Goal: Use online tool/utility: Utilize a website feature to perform a specific function

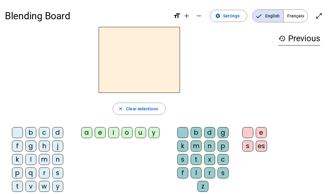
click at [46, 176] on div "w" at bounding box center [44, 186] width 11 height 11
click at [257, 132] on div "e" at bounding box center [261, 132] width 11 height 11
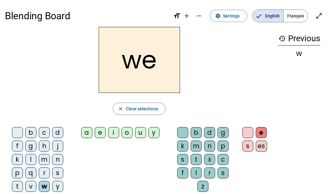
click at [260, 132] on div "e" at bounding box center [261, 132] width 11 height 11
click at [262, 132] on div "e" at bounding box center [261, 132] width 11 height 11
click at [46, 176] on div "w" at bounding box center [44, 186] width 11 height 11
click at [261, 131] on div "e" at bounding box center [261, 132] width 11 height 11
click at [82, 137] on letter-bubble "a" at bounding box center [87, 133] width 13 height 13
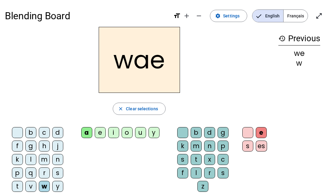
click at [90, 135] on div "a" at bounding box center [86, 132] width 11 height 11
click at [301, 64] on div "w" at bounding box center [300, 63] width 42 height 7
click at [298, 64] on div "w" at bounding box center [300, 63] width 42 height 7
click at [297, 67] on div "w" at bounding box center [300, 63] width 42 height 7
click at [298, 62] on div "w" at bounding box center [300, 63] width 42 height 7
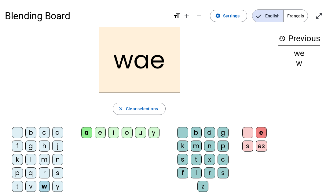
click at [295, 69] on div "history Previous we w" at bounding box center [300, 114] width 52 height 174
click at [295, 68] on div "history Previous we w" at bounding box center [300, 114] width 52 height 174
click at [296, 69] on div "history Previous we w" at bounding box center [300, 114] width 52 height 174
click at [301, 71] on div "history Previous we w" at bounding box center [300, 114] width 52 height 174
click at [301, 69] on div "history Previous we w" at bounding box center [300, 114] width 52 height 174
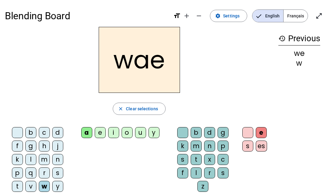
click at [301, 71] on div "history Previous we w" at bounding box center [300, 114] width 52 height 174
click at [45, 176] on div "r" at bounding box center [44, 173] width 11 height 11
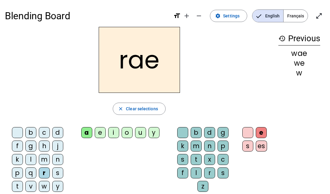
click at [49, 168] on div "r" at bounding box center [44, 173] width 11 height 11
click at [256, 135] on div "e" at bounding box center [261, 132] width 11 height 11
click at [246, 144] on div "s" at bounding box center [248, 146] width 11 height 11
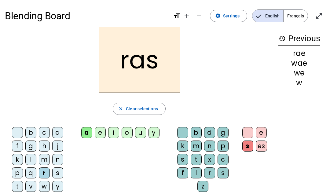
click at [294, 19] on span "Français" at bounding box center [296, 16] width 24 height 12
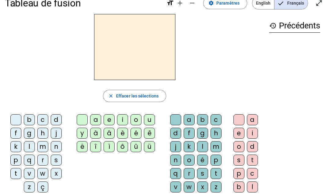
scroll to position [13, 0]
click at [57, 159] on div "s" at bounding box center [56, 160] width 11 height 11
click at [99, 119] on div "a" at bounding box center [95, 119] width 11 height 11
click at [251, 171] on div "c" at bounding box center [252, 173] width 11 height 11
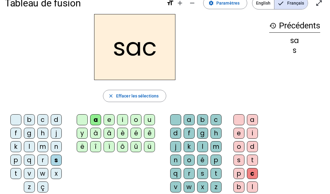
click at [135, 120] on div "o" at bounding box center [136, 119] width 11 height 11
click at [127, 139] on letter-bubble "è" at bounding box center [123, 134] width 13 height 13
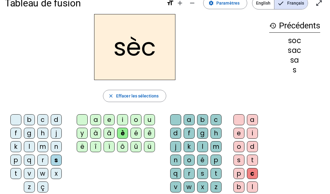
click at [81, 150] on div "ë" at bounding box center [82, 146] width 11 height 11
click at [111, 150] on div "ï" at bounding box center [109, 146] width 11 height 11
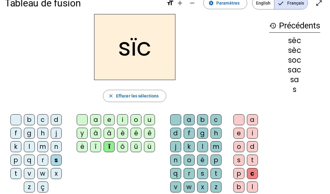
click at [96, 150] on div "î" at bounding box center [95, 146] width 11 height 11
click at [126, 150] on div "ô" at bounding box center [122, 146] width 11 height 11
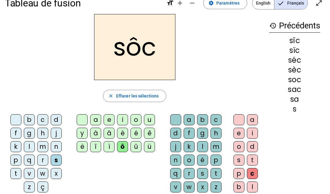
click at [135, 150] on div "û" at bounding box center [136, 146] width 11 height 11
click at [149, 150] on div "ü" at bounding box center [149, 146] width 11 height 11
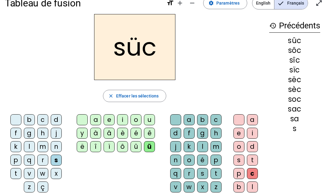
click at [147, 141] on div "ü" at bounding box center [149, 146] width 11 height 11
click at [95, 136] on div "à" at bounding box center [95, 133] width 11 height 11
click at [92, 123] on div "a" at bounding box center [95, 119] width 11 height 11
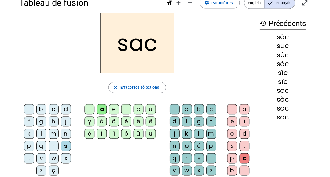
scroll to position [0, 0]
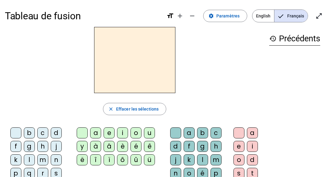
click at [57, 168] on div "s" at bounding box center [56, 173] width 11 height 11
click at [93, 133] on div "a" at bounding box center [95, 132] width 11 height 11
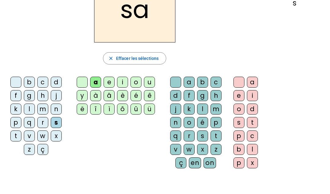
scroll to position [51, 0]
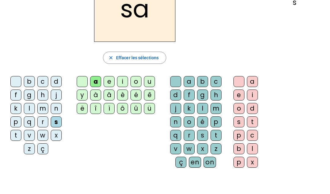
click at [214, 81] on div "c" at bounding box center [216, 81] width 11 height 11
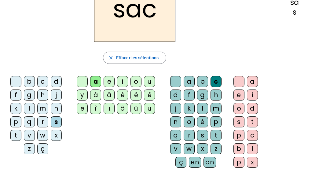
click at [41, 110] on div "m" at bounding box center [42, 108] width 11 height 11
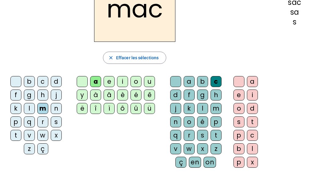
click at [124, 97] on div "è" at bounding box center [122, 95] width 11 height 11
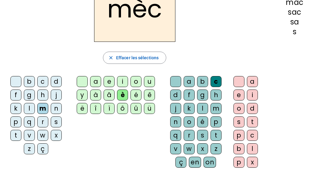
click at [187, 133] on div "r" at bounding box center [189, 135] width 11 height 11
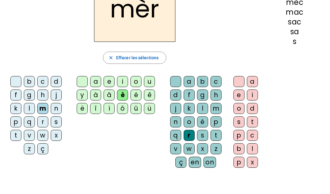
click at [133, 93] on div "é" at bounding box center [136, 95] width 11 height 11
click at [127, 93] on div "è" at bounding box center [122, 95] width 11 height 11
click at [149, 97] on div "ê" at bounding box center [149, 95] width 11 height 11
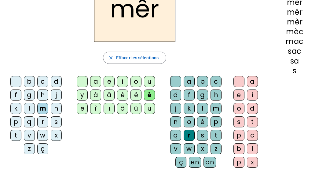
click at [126, 94] on div "è" at bounding box center [122, 95] width 11 height 11
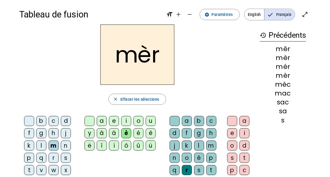
scroll to position [1, 0]
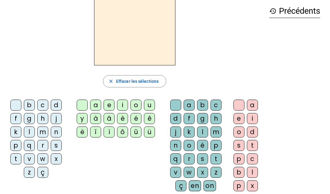
scroll to position [26, 0]
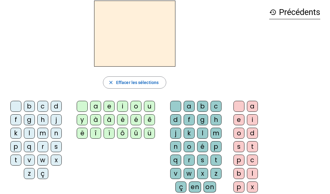
click at [55, 142] on div "s" at bounding box center [56, 146] width 11 height 11
click at [99, 109] on div "a" at bounding box center [95, 106] width 11 height 11
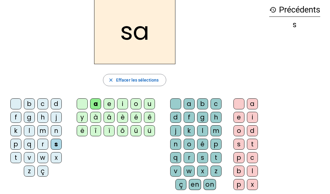
scroll to position [29, 0]
click at [252, 160] on div "c" at bounding box center [252, 157] width 11 height 11
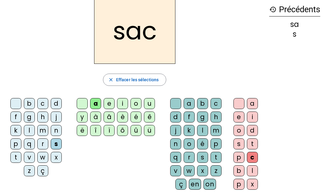
click at [47, 128] on div "m" at bounding box center [42, 130] width 11 height 11
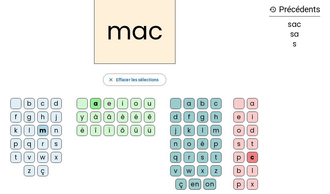
click at [114, 100] on div "e" at bounding box center [109, 103] width 11 height 11
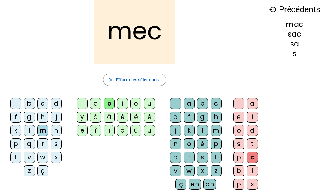
scroll to position [30, 0]
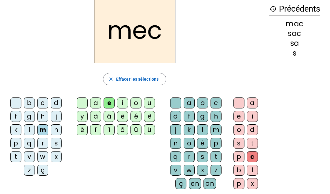
click at [189, 151] on div "r" at bounding box center [189, 156] width 11 height 11
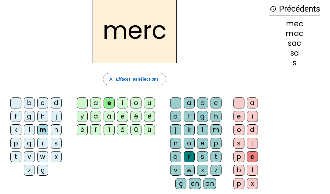
click at [295, 37] on div "mac" at bounding box center [294, 33] width 51 height 7
click at [301, 32] on div "mac" at bounding box center [294, 33] width 51 height 7
click at [298, 36] on div "mac" at bounding box center [294, 33] width 51 height 7
click at [291, 35] on div "mac" at bounding box center [294, 33] width 51 height 7
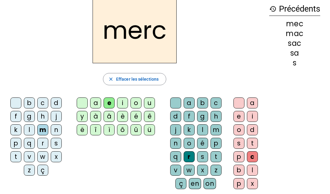
click at [297, 30] on div "mac" at bounding box center [294, 33] width 51 height 7
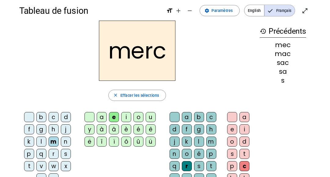
scroll to position [0, 0]
